Goal: Transaction & Acquisition: Purchase product/service

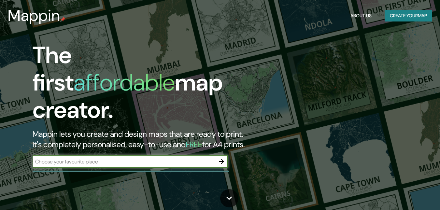
click at [148, 155] on div "​" at bounding box center [131, 161] width 196 height 13
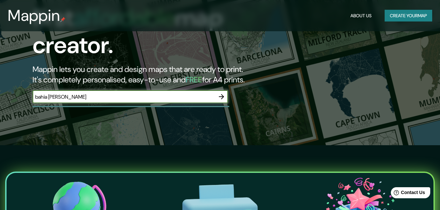
scroll to position [65, 0]
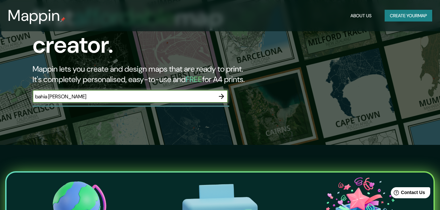
type input "bahia [PERSON_NAME]"
click at [222, 93] on icon "button" at bounding box center [222, 97] width 8 height 8
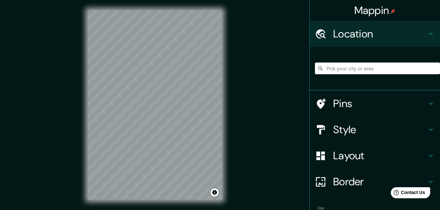
click at [230, 124] on div "© Mapbox © OpenStreetMap Improve this map" at bounding box center [155, 105] width 155 height 210
click at [216, 192] on button "Toggle attribution" at bounding box center [215, 193] width 8 height 8
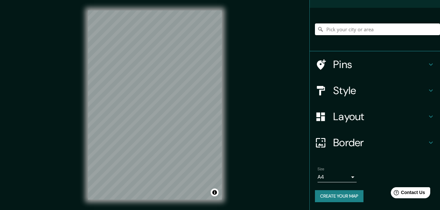
click at [393, 57] on div "Pins" at bounding box center [375, 65] width 130 height 26
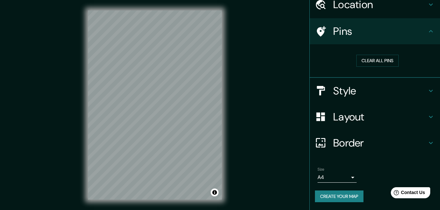
scroll to position [29, 0]
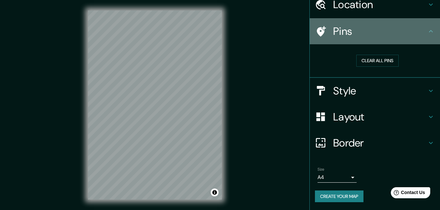
click at [398, 39] on div "Pins" at bounding box center [375, 31] width 130 height 26
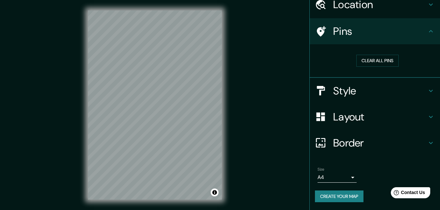
scroll to position [0, 0]
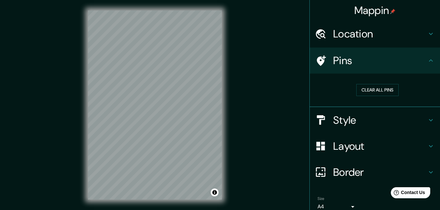
click at [429, 58] on icon at bounding box center [431, 61] width 8 height 8
click at [421, 37] on h4 "Location" at bounding box center [380, 33] width 94 height 13
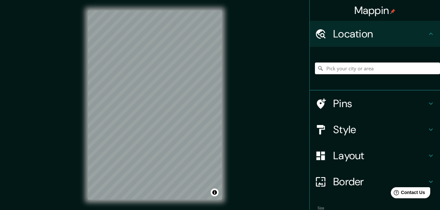
click at [421, 38] on h4 "Location" at bounding box center [380, 33] width 94 height 13
click at [418, 127] on h4 "Style" at bounding box center [380, 129] width 94 height 13
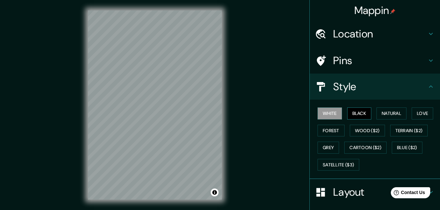
click at [347, 114] on button "Black" at bounding box center [359, 114] width 24 height 12
click at [393, 113] on button "Natural" at bounding box center [392, 114] width 30 height 12
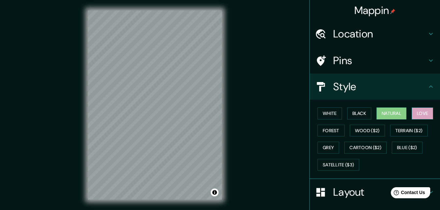
click at [415, 111] on button "Love" at bounding box center [423, 114] width 22 height 12
click at [335, 130] on button "Forest" at bounding box center [331, 131] width 27 height 12
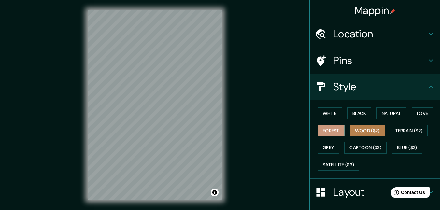
click at [374, 129] on button "Wood ($2)" at bounding box center [367, 131] width 35 height 12
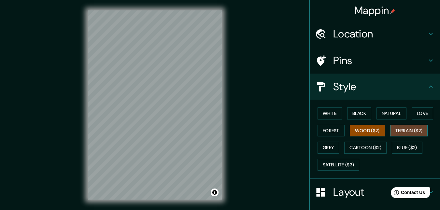
click at [407, 134] on button "Terrain ($2)" at bounding box center [410, 131] width 38 height 12
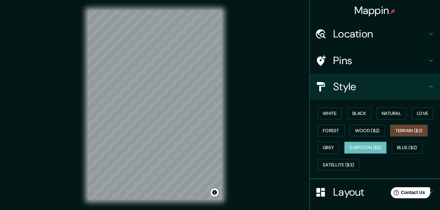
click at [363, 151] on button "Cartoon ($2)" at bounding box center [366, 148] width 42 height 12
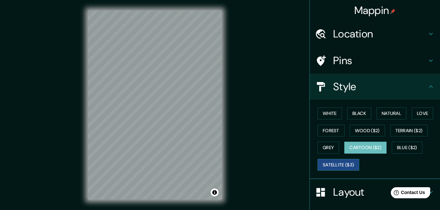
click at [336, 165] on button "Satellite ($3)" at bounding box center [339, 165] width 42 height 12
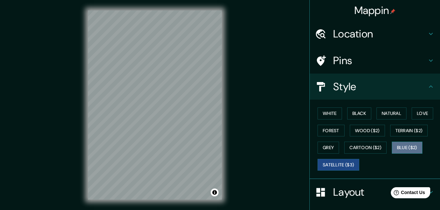
click at [402, 149] on button "Blue ($2)" at bounding box center [407, 148] width 31 height 12
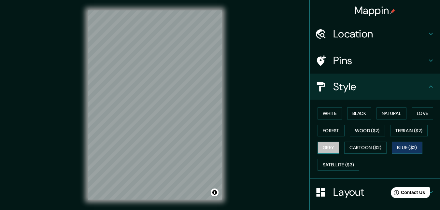
click at [326, 147] on button "Grey" at bounding box center [329, 148] width 22 height 12
click at [361, 113] on button "Black" at bounding box center [359, 114] width 24 height 12
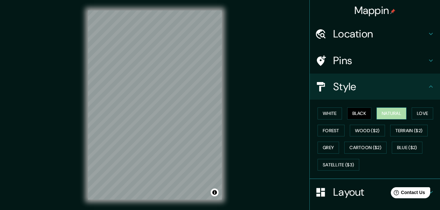
click at [382, 114] on button "Natural" at bounding box center [392, 114] width 30 height 12
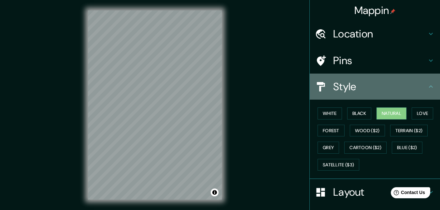
click at [386, 90] on h4 "Style" at bounding box center [380, 86] width 94 height 13
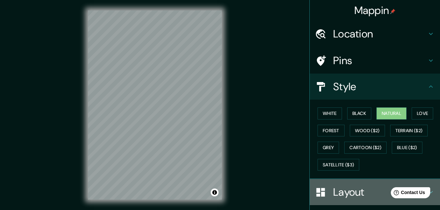
click at [364, 190] on h4 "Layout" at bounding box center [380, 192] width 94 height 13
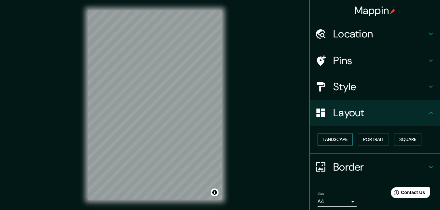
click at [342, 140] on button "Landscape" at bounding box center [335, 140] width 35 height 12
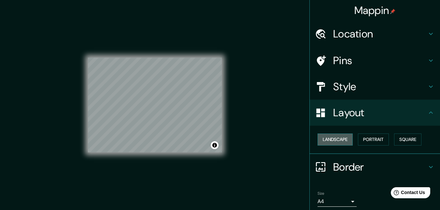
click at [342, 140] on button "Landscape" at bounding box center [335, 140] width 35 height 12
click at [376, 142] on button "Portrait" at bounding box center [373, 140] width 31 height 12
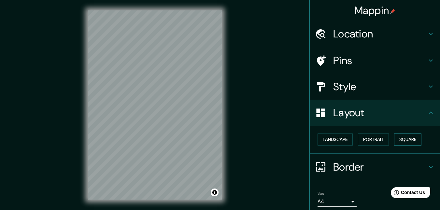
click at [411, 140] on button "Square" at bounding box center [407, 140] width 27 height 12
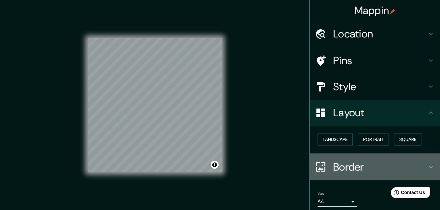
click at [362, 167] on h4 "Border" at bounding box center [380, 167] width 94 height 13
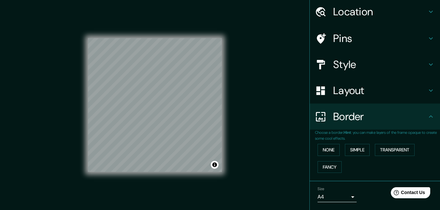
scroll to position [33, 0]
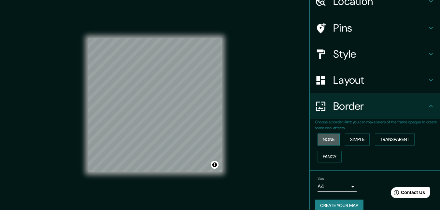
click at [329, 136] on button "None" at bounding box center [329, 140] width 22 height 12
click at [349, 144] on button "Simple" at bounding box center [357, 140] width 25 height 12
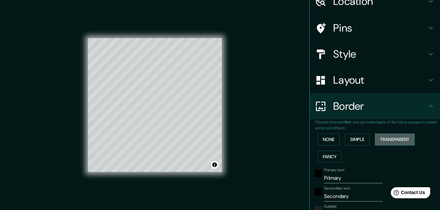
click at [389, 142] on button "Transparent" at bounding box center [395, 140] width 40 height 12
click at [324, 158] on button "Fancy" at bounding box center [330, 157] width 24 height 12
click at [329, 141] on button "None" at bounding box center [329, 140] width 22 height 12
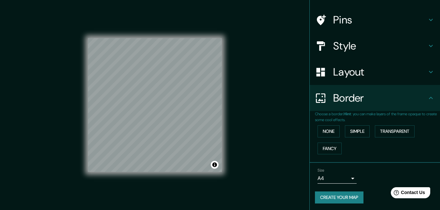
scroll to position [42, 0]
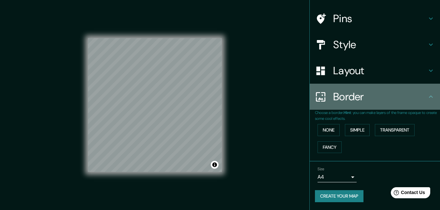
click at [362, 97] on h4 "Border" at bounding box center [380, 96] width 94 height 13
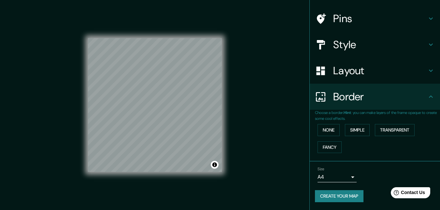
click at [413, 96] on h4 "Border" at bounding box center [380, 96] width 94 height 13
click at [343, 193] on button "Create your map" at bounding box center [339, 196] width 49 height 12
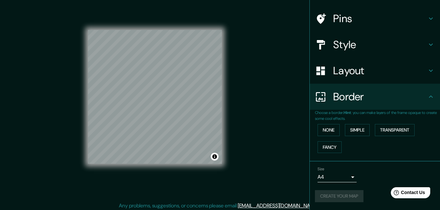
scroll to position [10, 0]
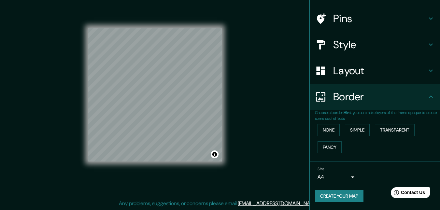
click at [349, 198] on div "Create your map" at bounding box center [375, 196] width 120 height 12
click at [346, 193] on button "Create your map" at bounding box center [339, 196] width 49 height 12
click at [287, 187] on div "Mappin Location Pins Style Layout Border Choose a border. Hint : you can make l…" at bounding box center [220, 100] width 440 height 221
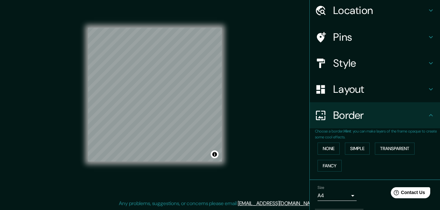
scroll to position [42, 0]
